Goal: Information Seeking & Learning: Learn about a topic

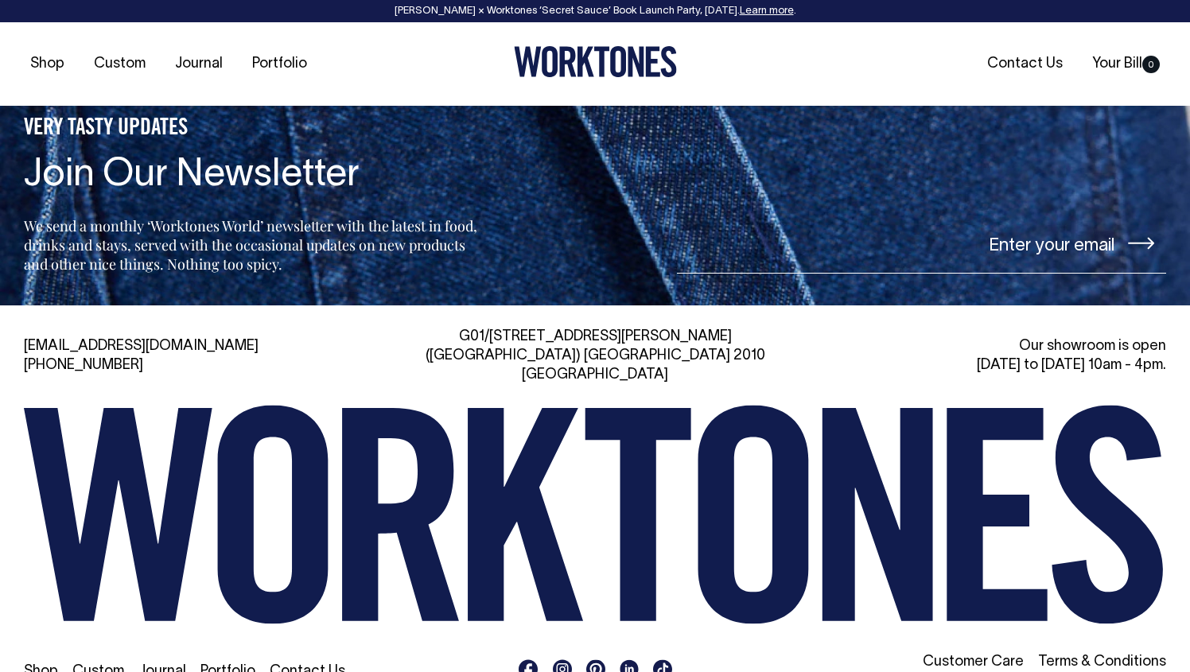
scroll to position [3407, 0]
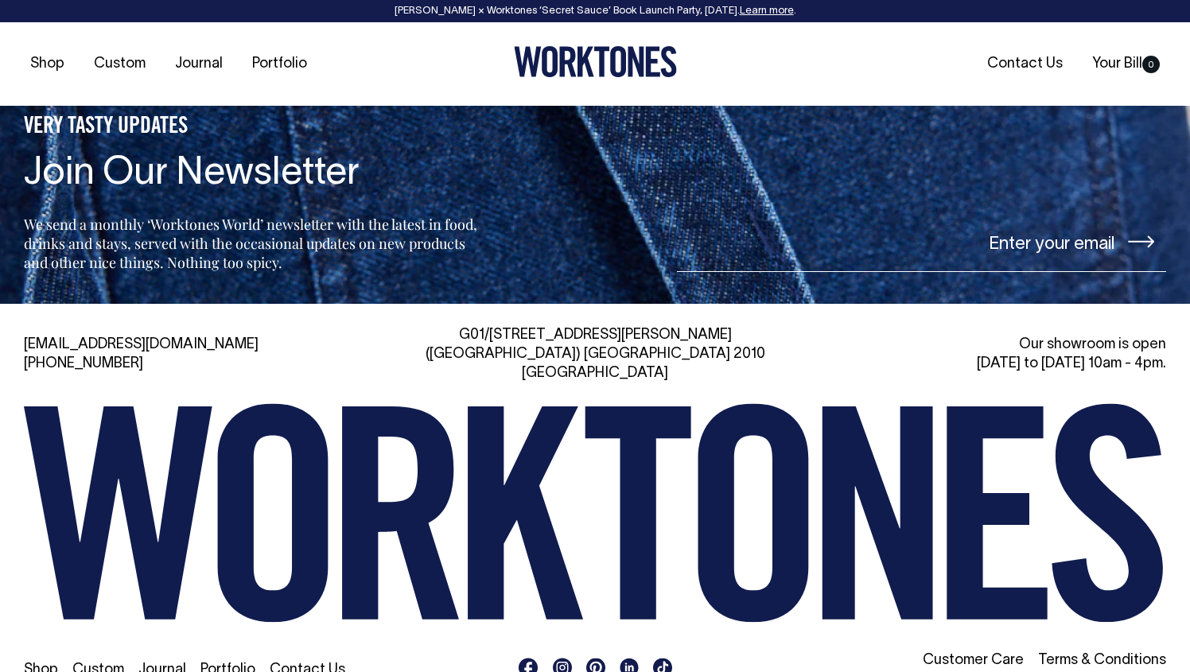
click at [765, 15] on link "Learn more" at bounding box center [767, 11] width 54 height 10
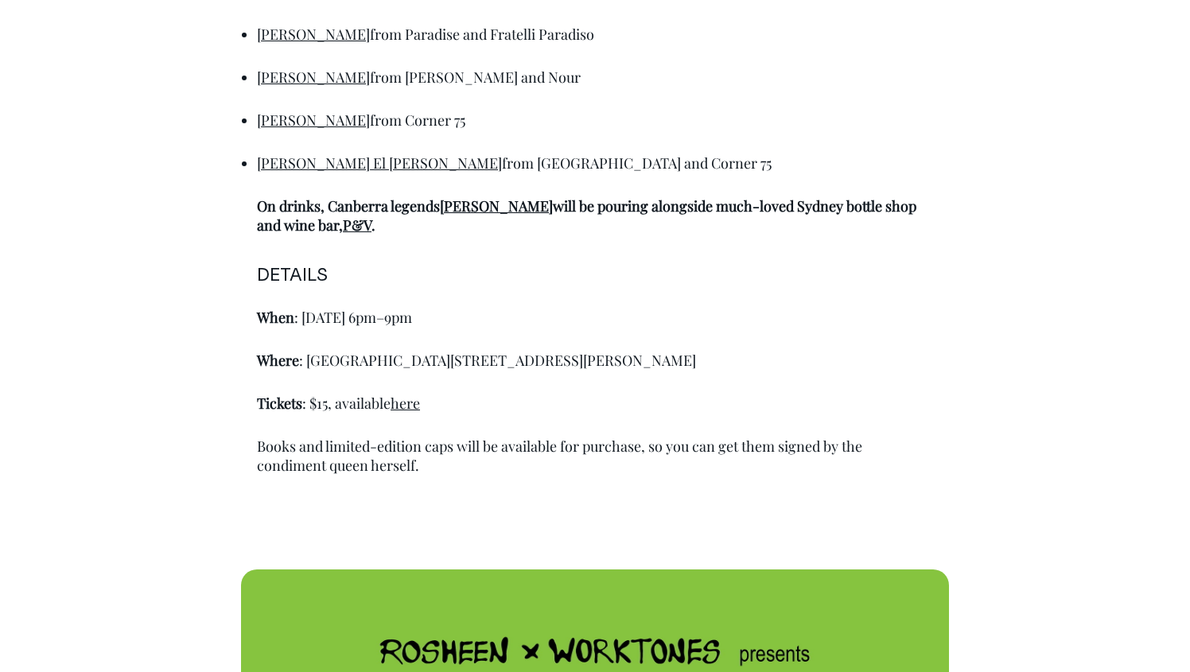
scroll to position [1168, 0]
click at [402, 402] on link "here" at bounding box center [405, 403] width 29 height 19
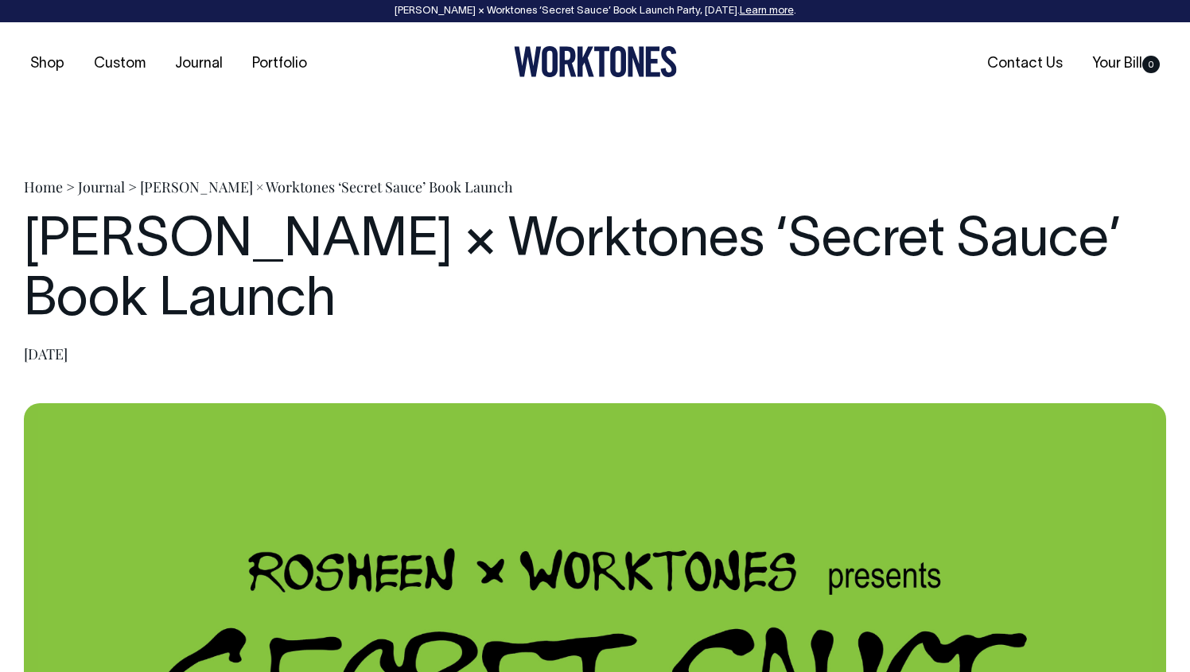
scroll to position [0, 0]
